Goal: Task Accomplishment & Management: Manage account settings

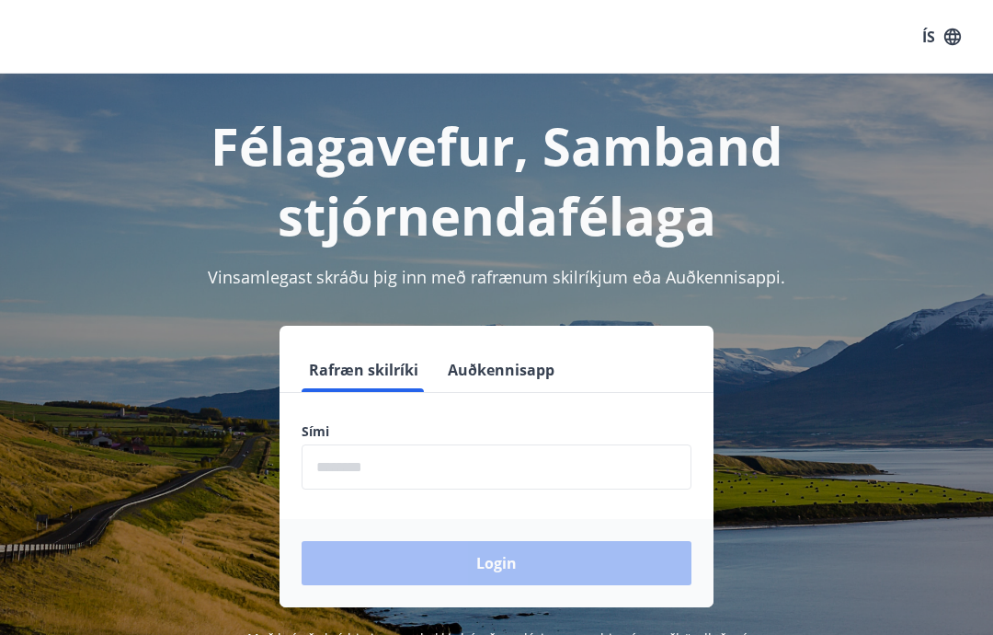
click at [339, 456] on input "phone" at bounding box center [497, 466] width 390 height 45
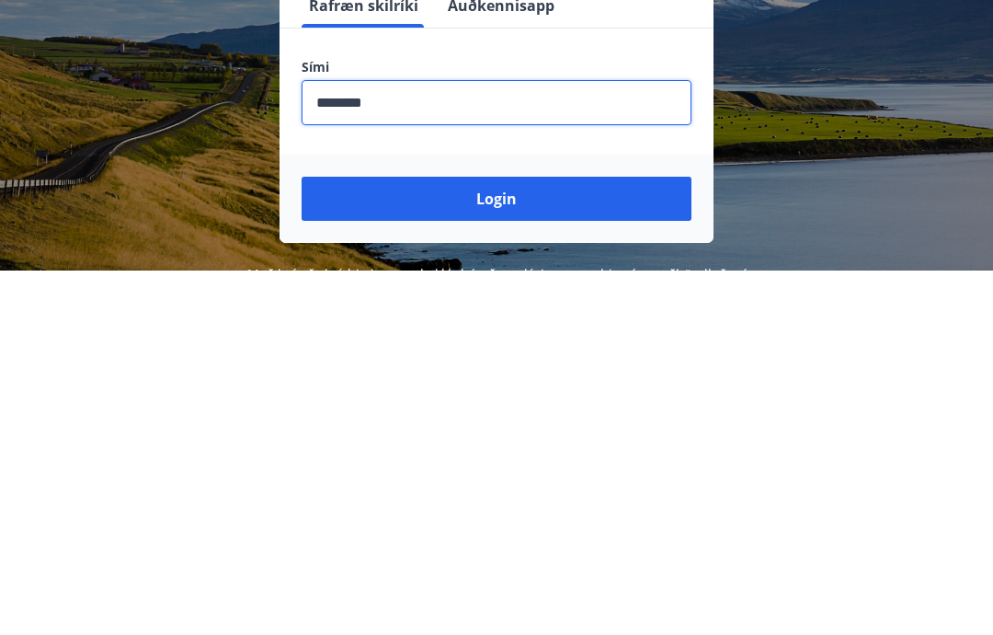
scroll to position [302, 0]
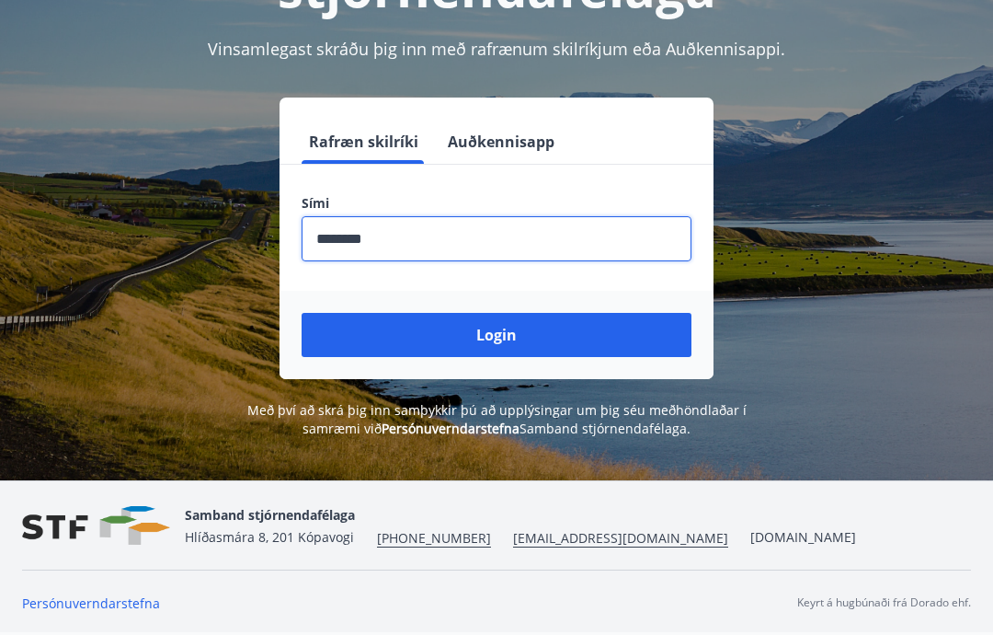
type input "********"
click at [498, 313] on button "Login" at bounding box center [497, 335] width 390 height 44
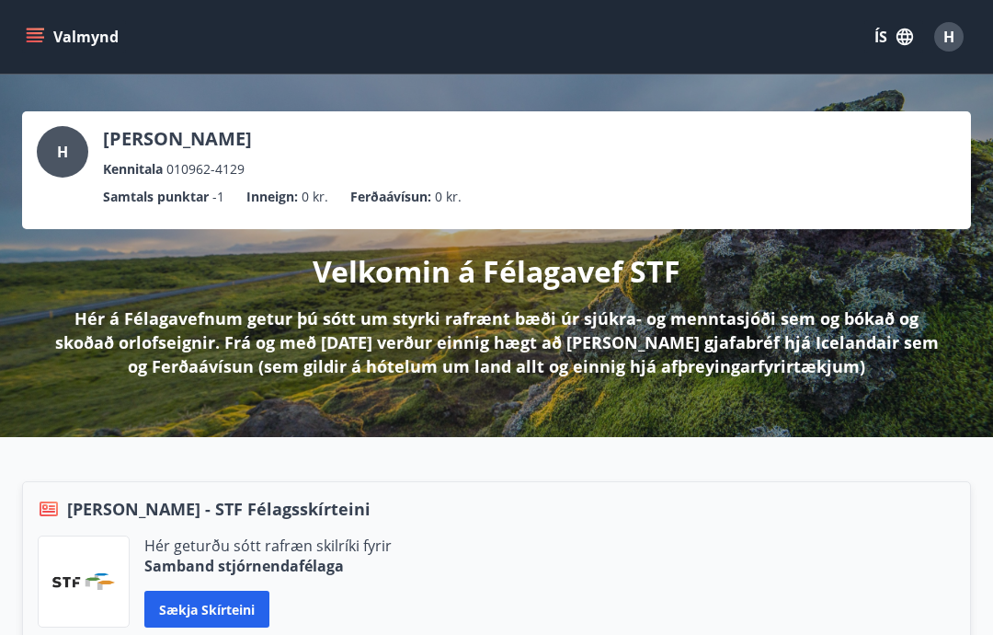
click at [38, 21] on button "Valmynd" at bounding box center [74, 36] width 104 height 33
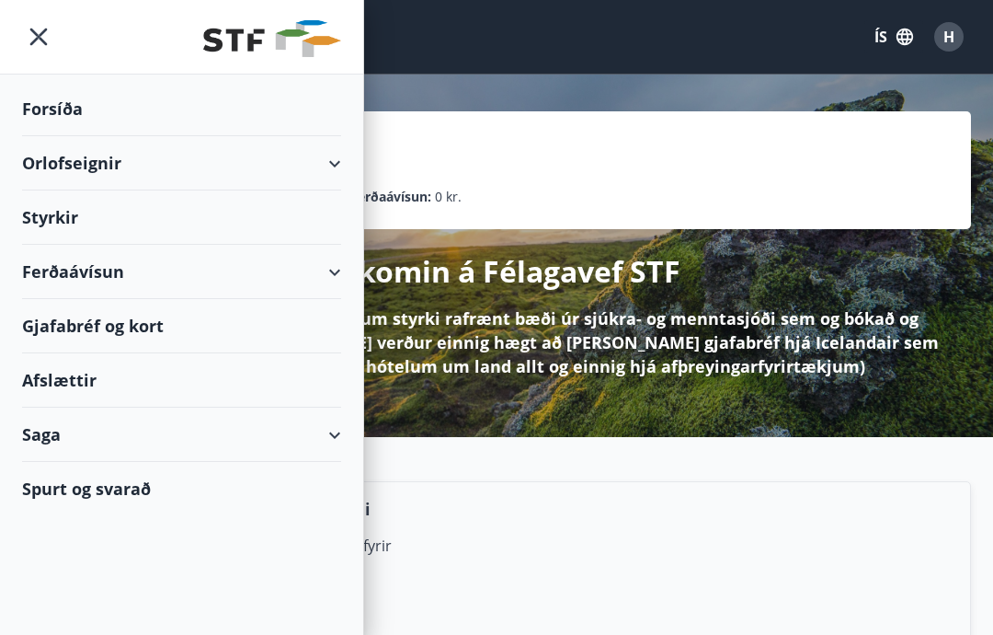
click at [59, 136] on div "Styrkir" at bounding box center [181, 109] width 319 height 54
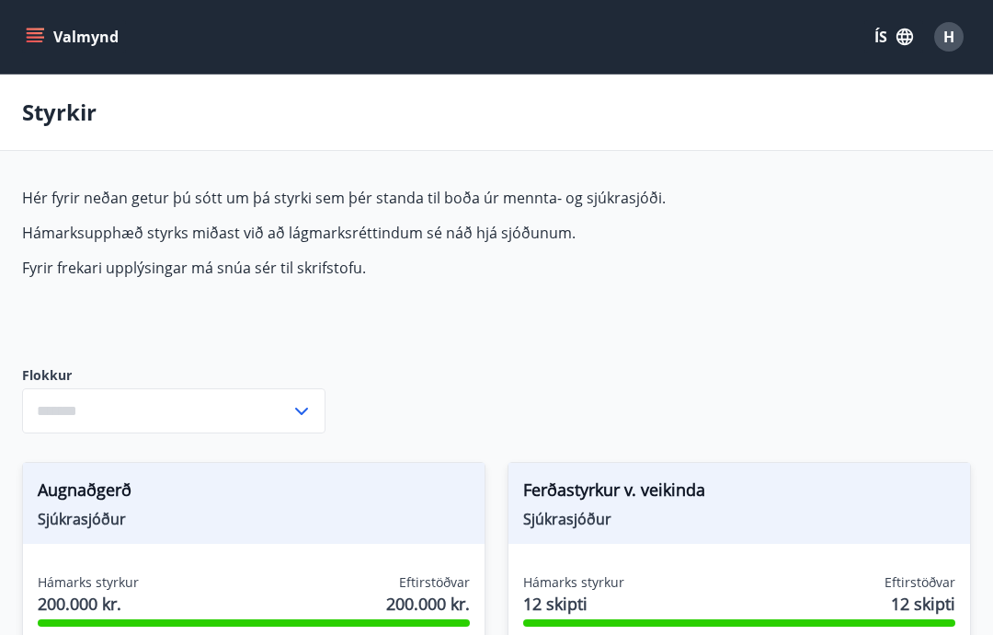
type input "***"
click at [46, 45] on button "Valmynd" at bounding box center [74, 36] width 104 height 33
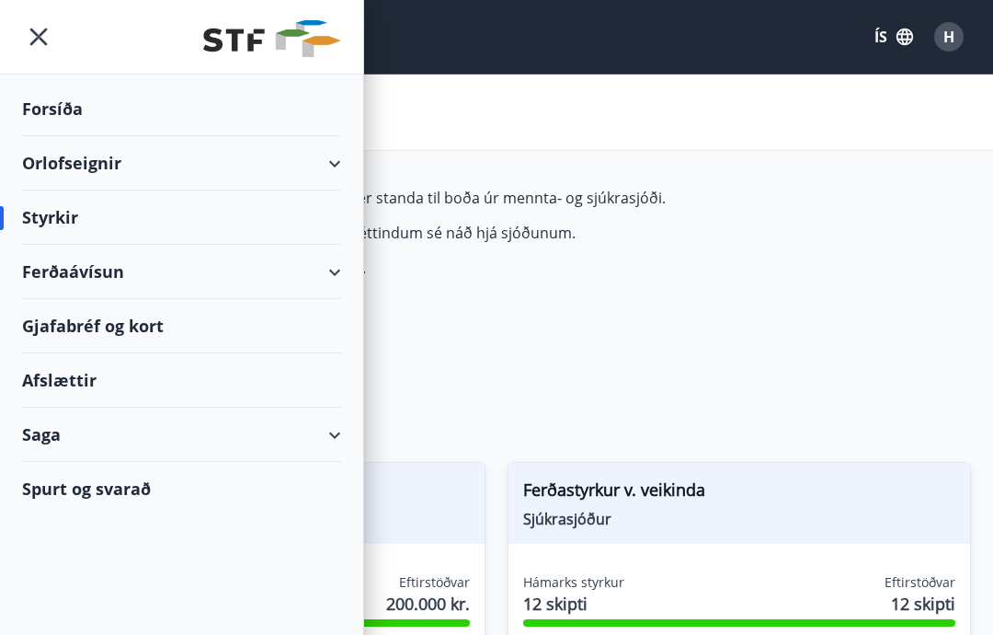
click at [108, 166] on div "Orlofseignir" at bounding box center [181, 163] width 319 height 54
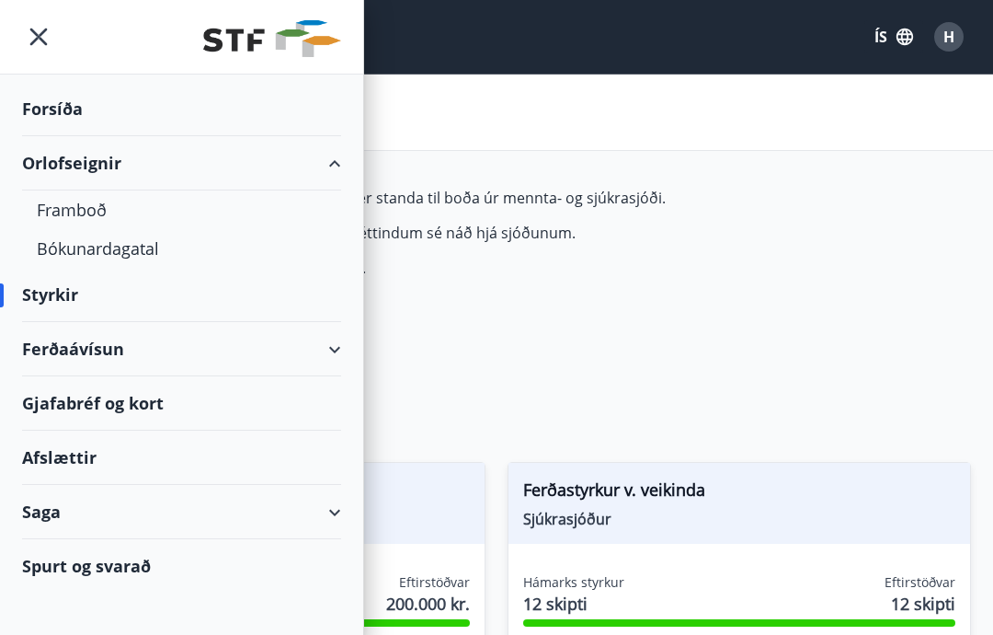
click at [127, 243] on div "Bókunardagatal" at bounding box center [182, 248] width 290 height 39
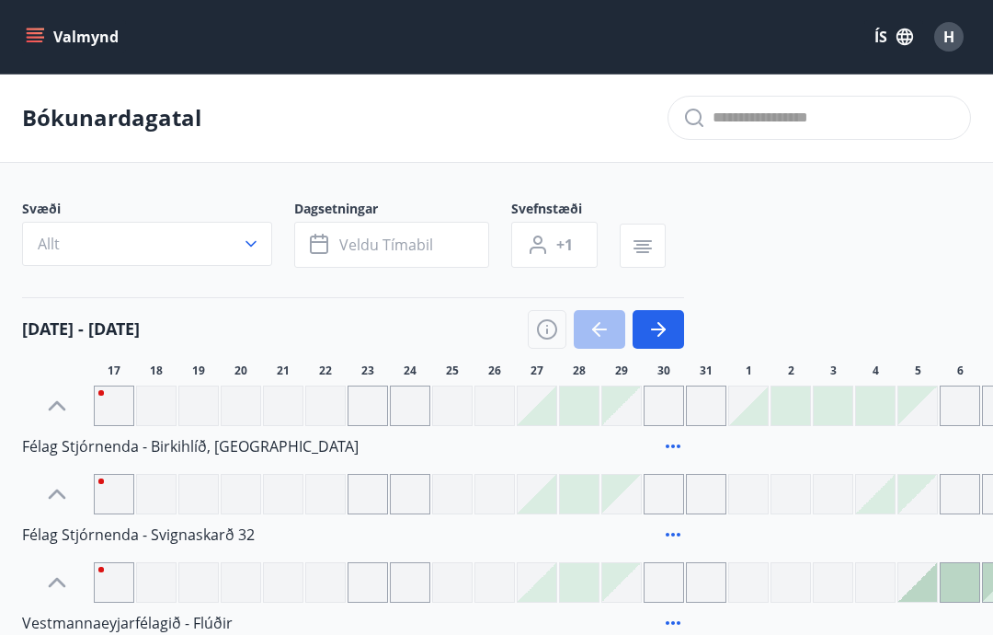
click at [17, 43] on div "Valmynd ÍS H" at bounding box center [496, 37] width 993 height 74
click at [22, 29] on button "Valmynd" at bounding box center [74, 36] width 104 height 33
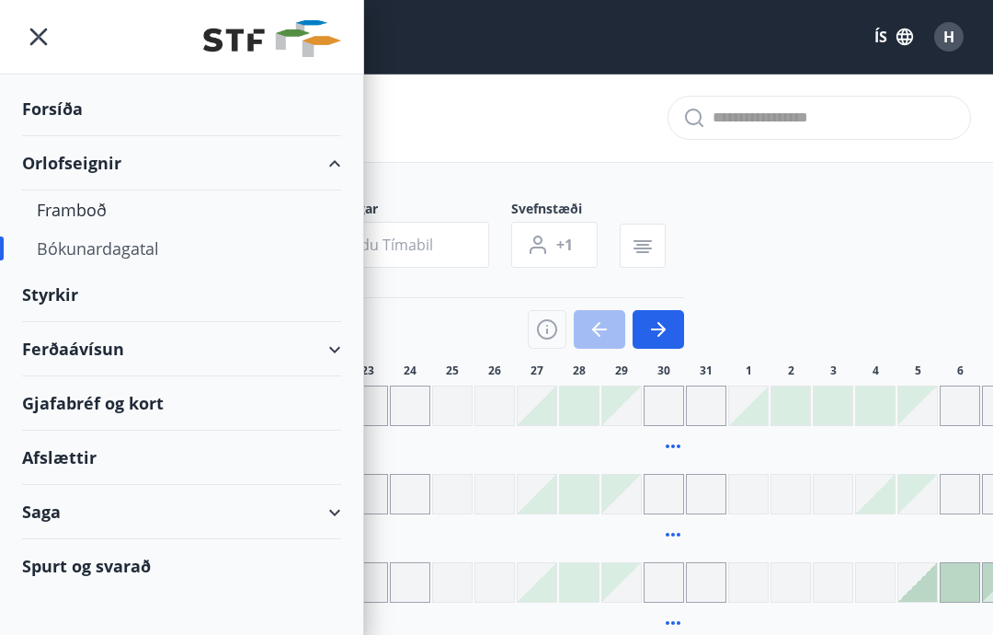
click at [326, 515] on div "Saga" at bounding box center [181, 512] width 319 height 54
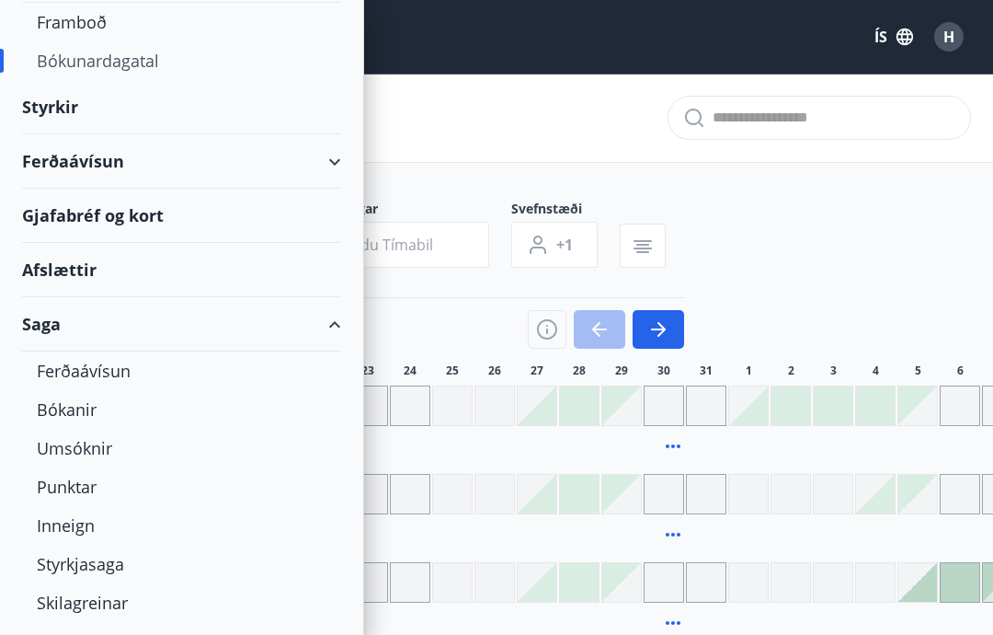
scroll to position [199, 0]
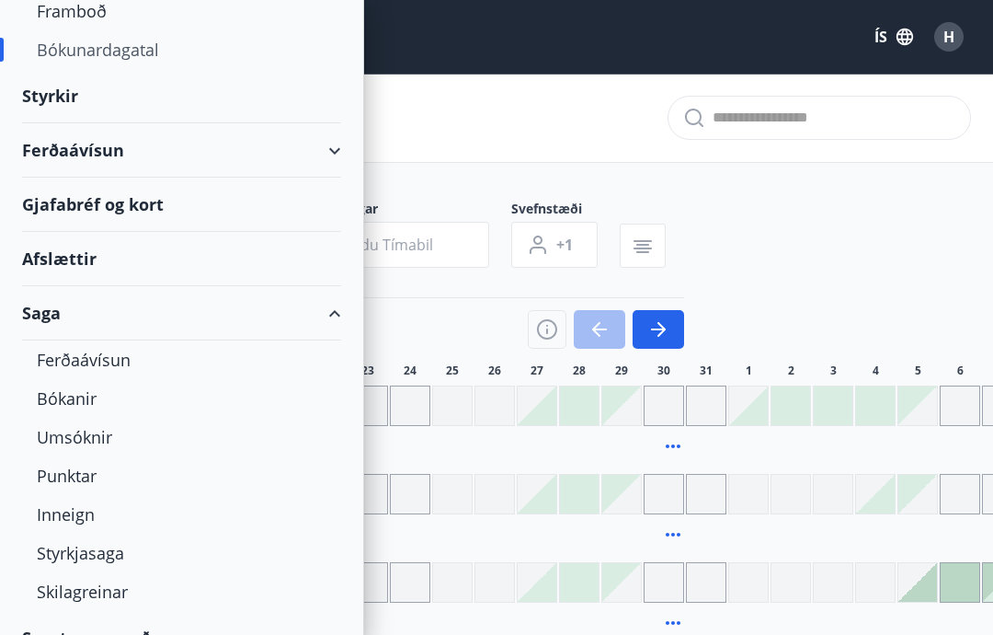
click at [76, 415] on div "Bókanir" at bounding box center [182, 398] width 290 height 39
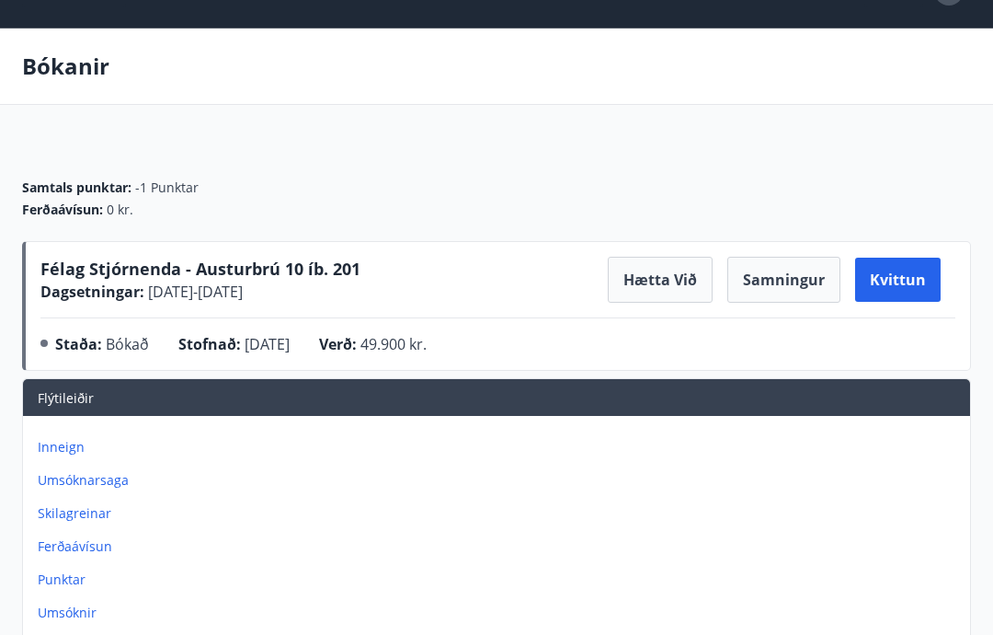
scroll to position [45, 0]
click at [778, 264] on button "Samningur" at bounding box center [783, 281] width 113 height 46
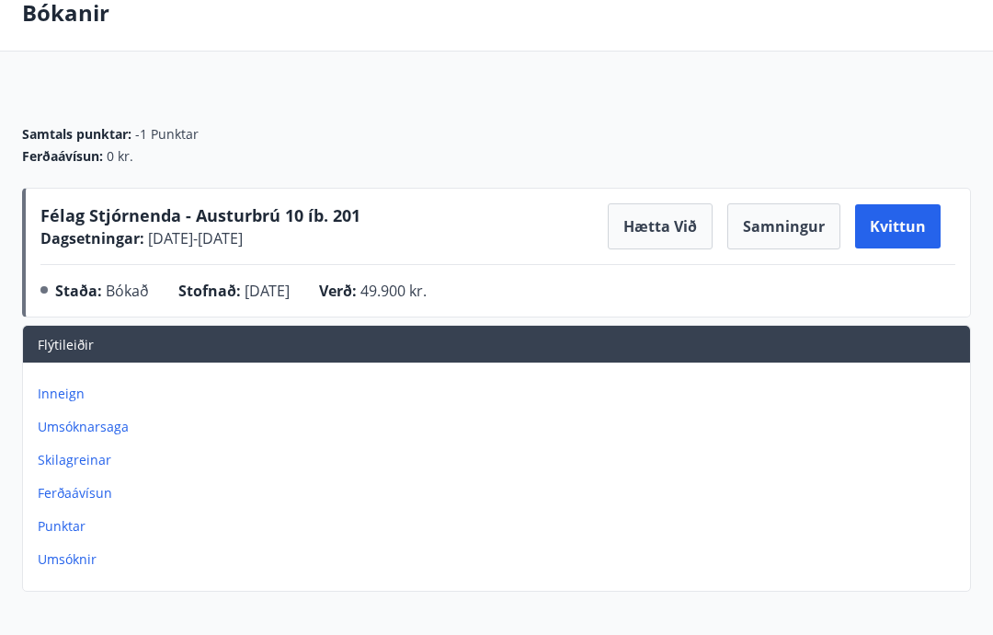
scroll to position [99, 0]
click at [909, 218] on button "Kvittun" at bounding box center [898, 226] width 86 height 44
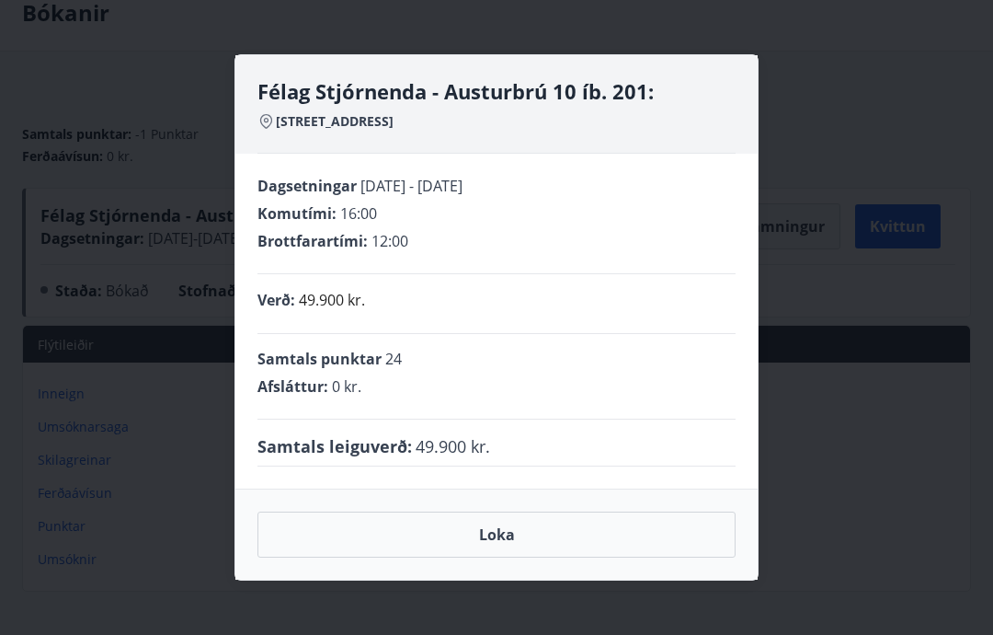
click at [830, 154] on div "Félag Stjórnenda - Austurbrú 10 íb. 201: Austurbrú 10, 600 Akureyri Dagsetninga…" at bounding box center [496, 317] width 993 height 635
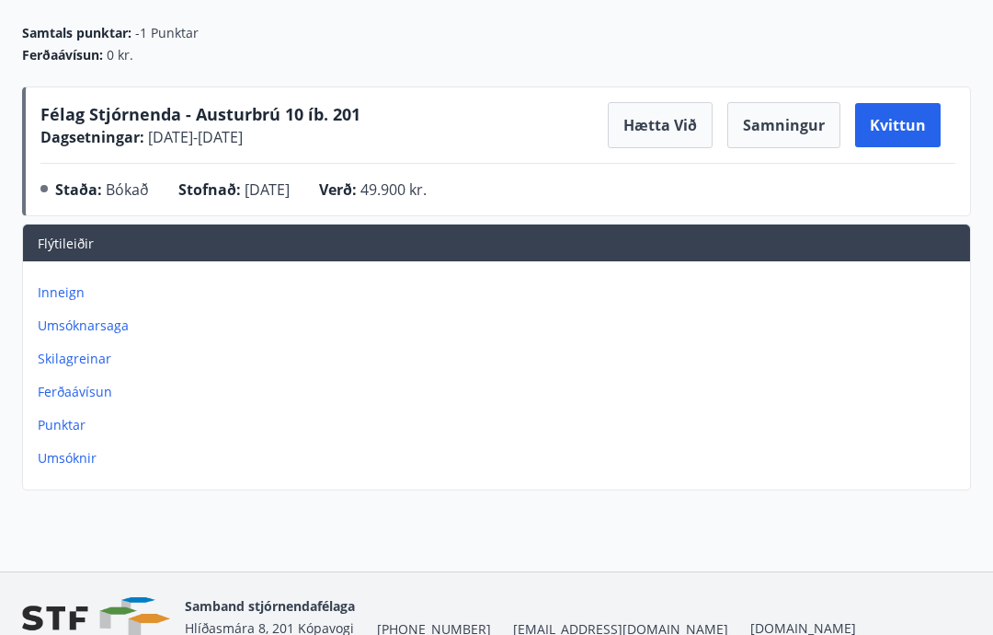
scroll to position [146, 0]
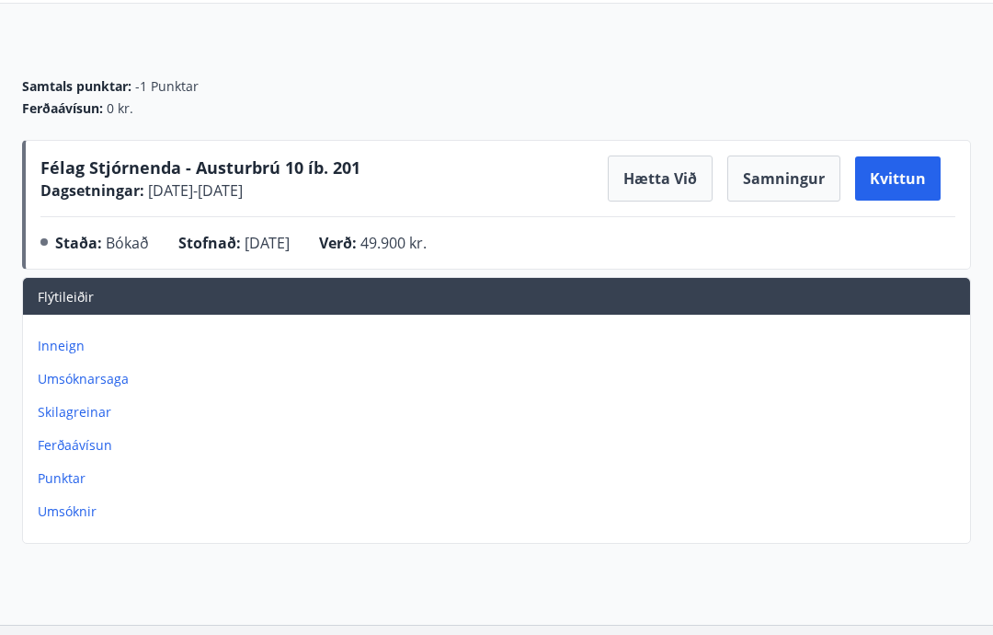
click at [792, 176] on button "Samningur" at bounding box center [783, 179] width 113 height 46
click at [56, 342] on p "Inneign" at bounding box center [500, 346] width 925 height 18
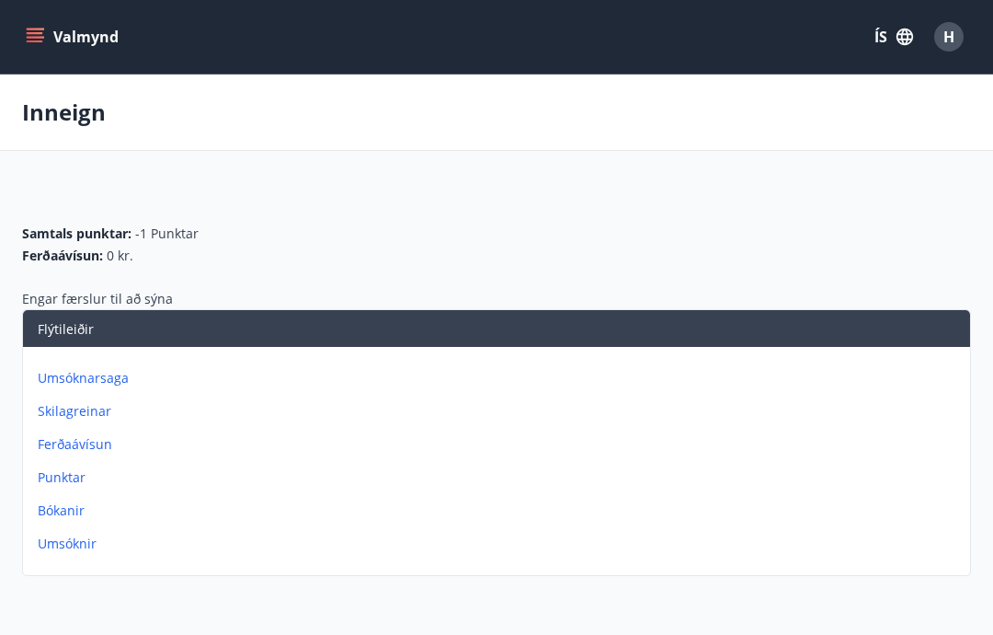
click at [951, 35] on span "H" at bounding box center [949, 37] width 11 height 20
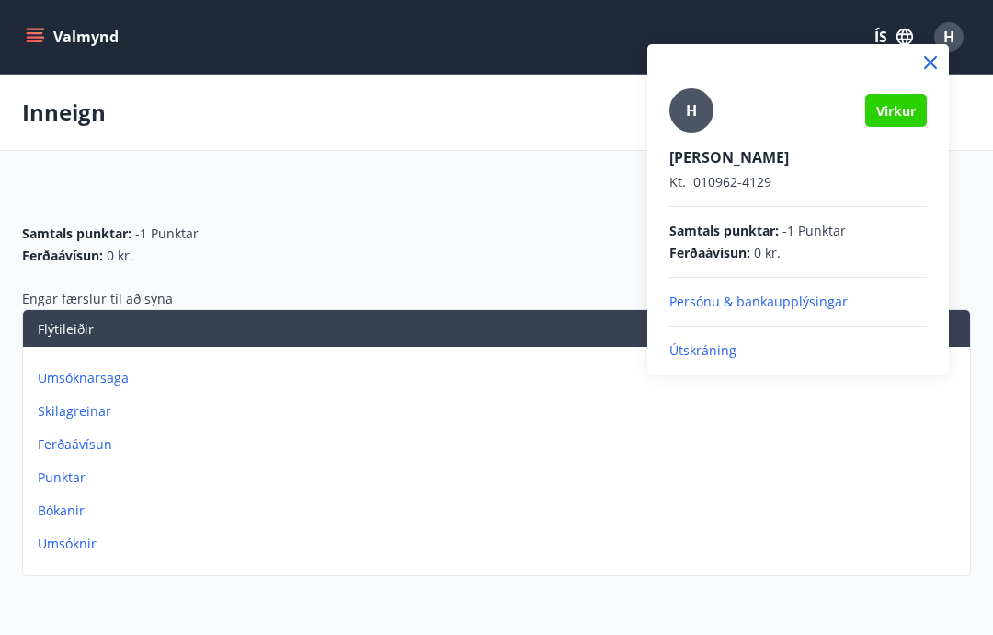
click at [708, 349] on p "Útskráning" at bounding box center [799, 350] width 258 height 18
